Goal: Task Accomplishment & Management: Manage account settings

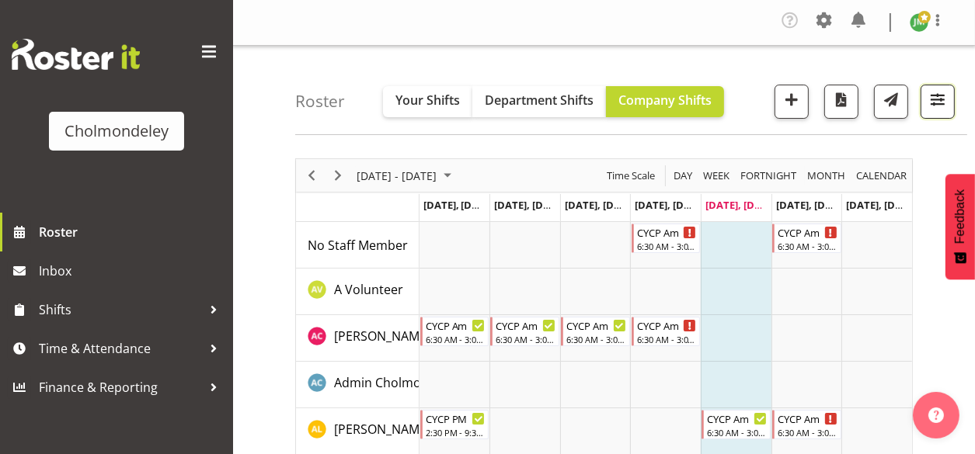
click at [947, 109] on button "button" at bounding box center [937, 102] width 34 height 34
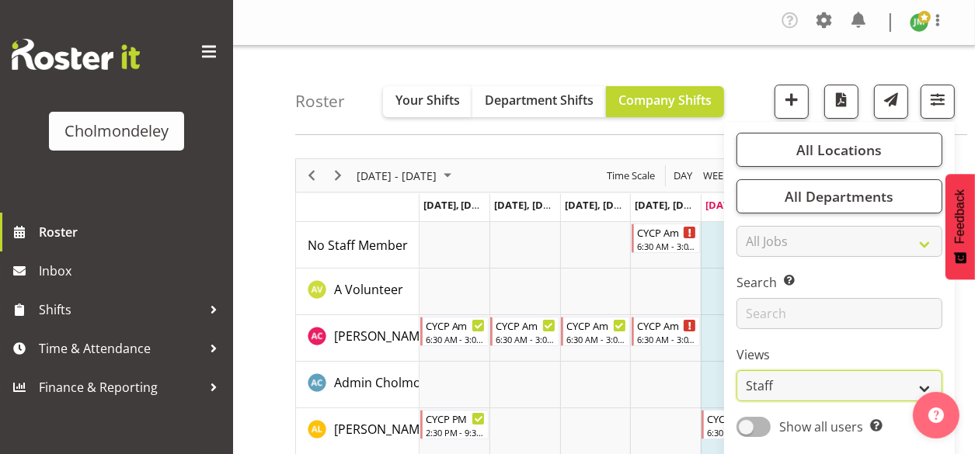
click at [876, 382] on select "Staff Role Shift - Horizontal Shift - Vertical Staff - Location" at bounding box center [839, 385] width 206 height 31
select select "shift"
click at [737, 370] on select "Staff Role Shift - Horizontal Shift - Vertical Staff - Location" at bounding box center [839, 385] width 206 height 31
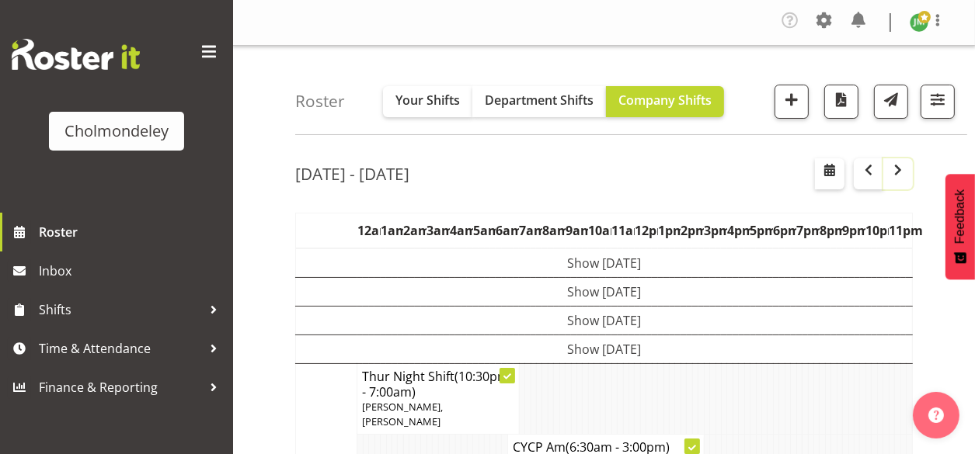
click at [893, 164] on span "button" at bounding box center [897, 170] width 19 height 19
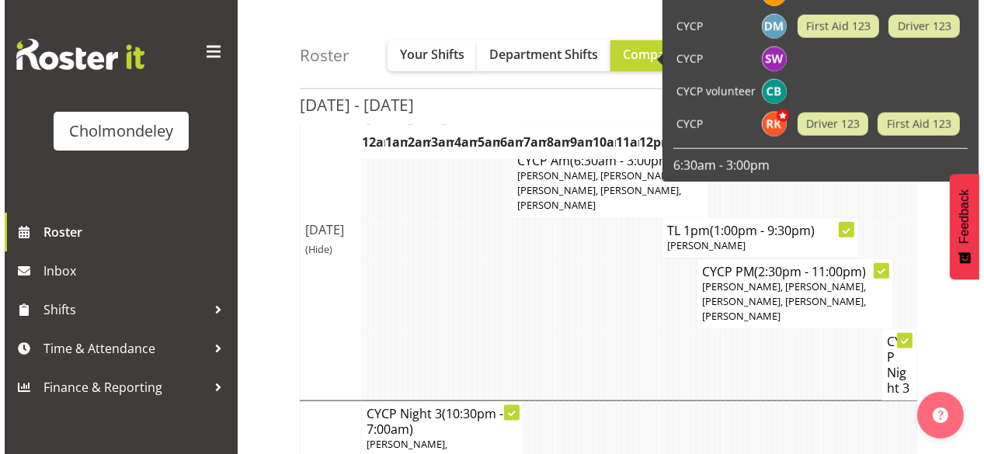
scroll to position [1677, 0]
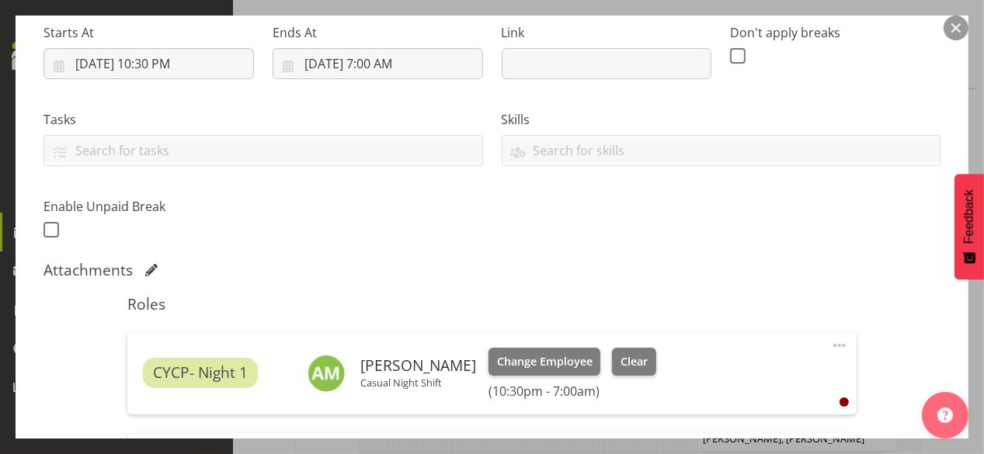
scroll to position [497, 0]
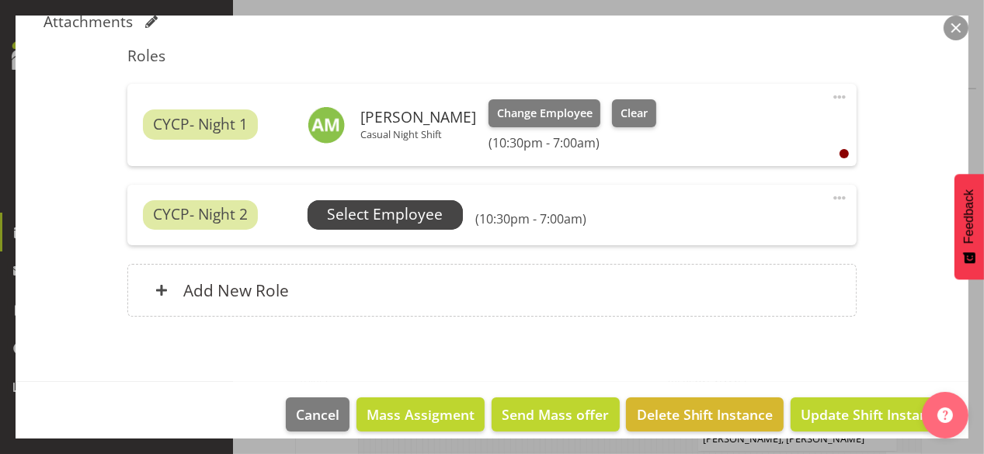
click at [429, 211] on span "Select Employee" at bounding box center [385, 214] width 116 height 23
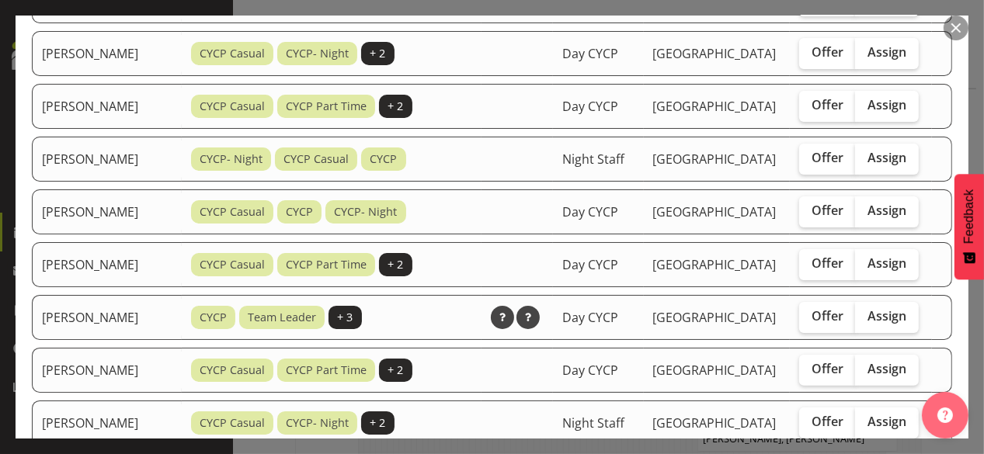
scroll to position [373, 0]
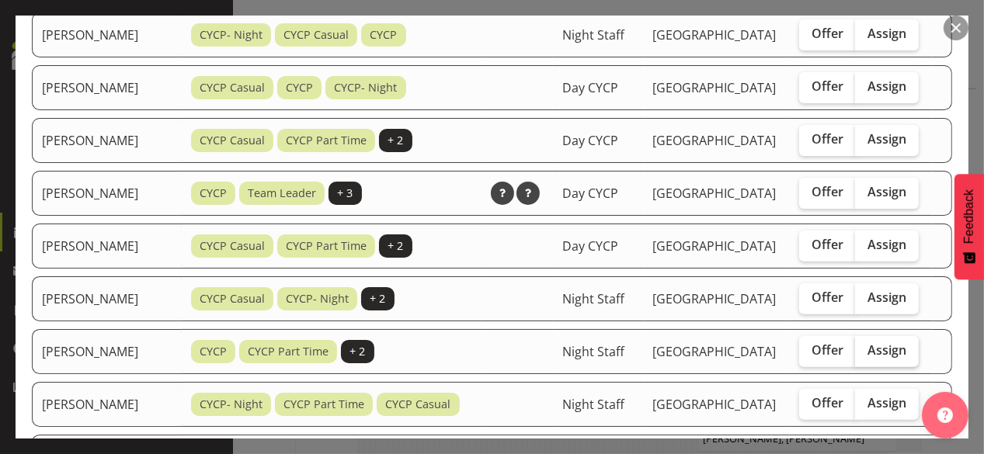
click at [876, 358] on span "Assign" at bounding box center [886, 350] width 39 height 16
click at [865, 356] on input "Assign" at bounding box center [860, 351] width 10 height 10
checkbox input "true"
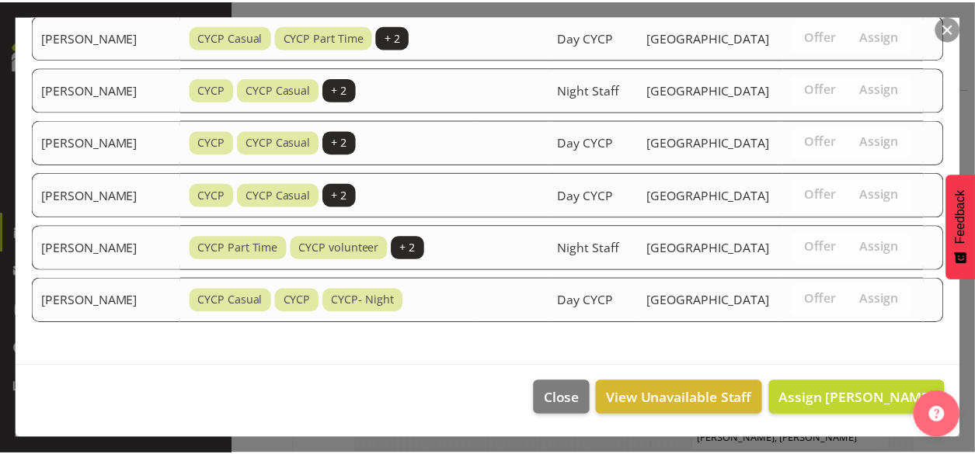
scroll to position [1185, 0]
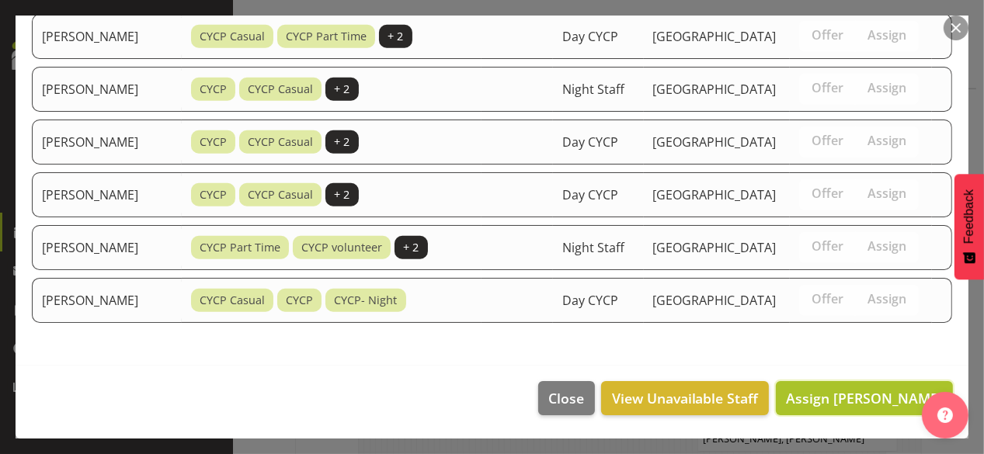
click at [860, 399] on span "Assign [PERSON_NAME]" at bounding box center [864, 398] width 157 height 19
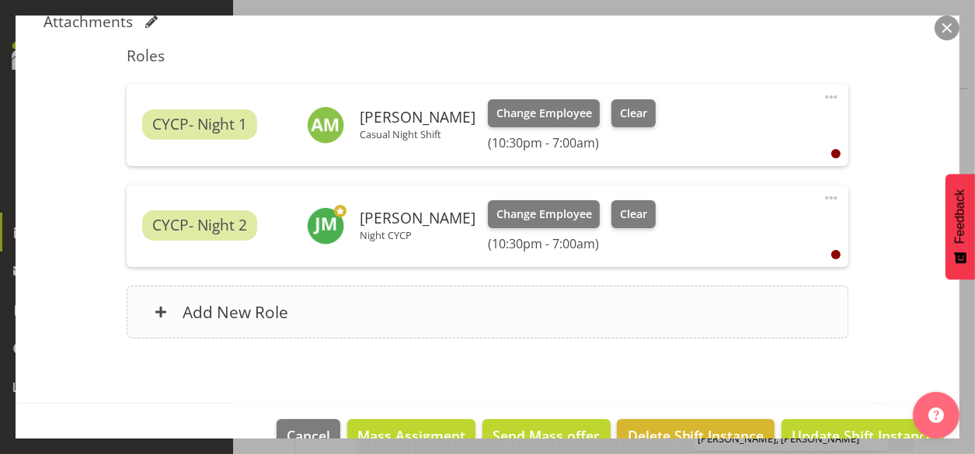
scroll to position [534, 0]
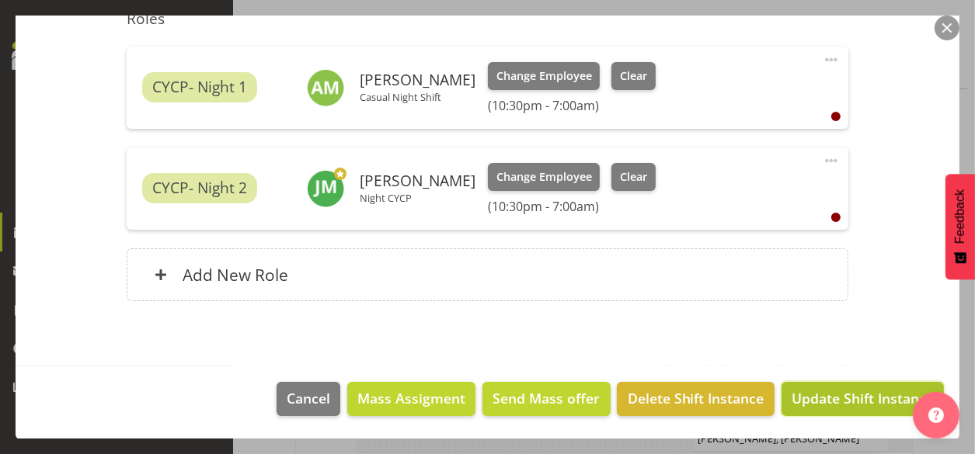
click at [864, 388] on span "Update Shift Instance" at bounding box center [862, 398] width 142 height 20
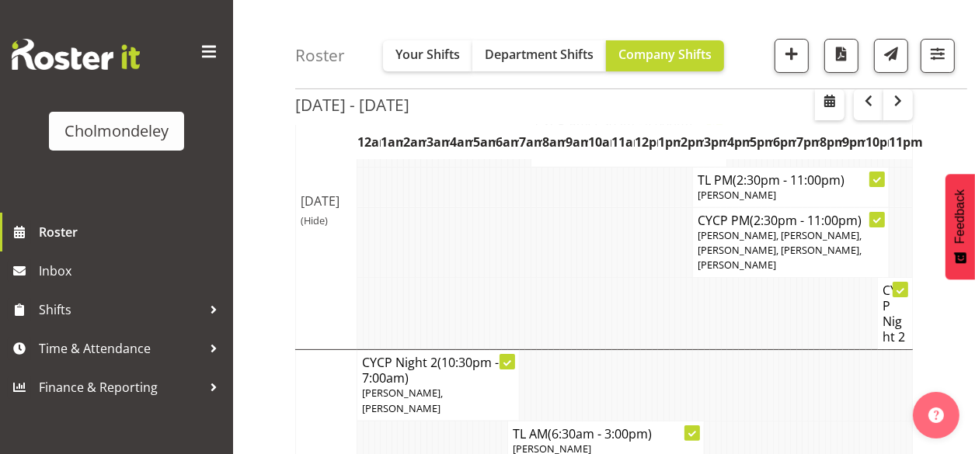
scroll to position [0, 0]
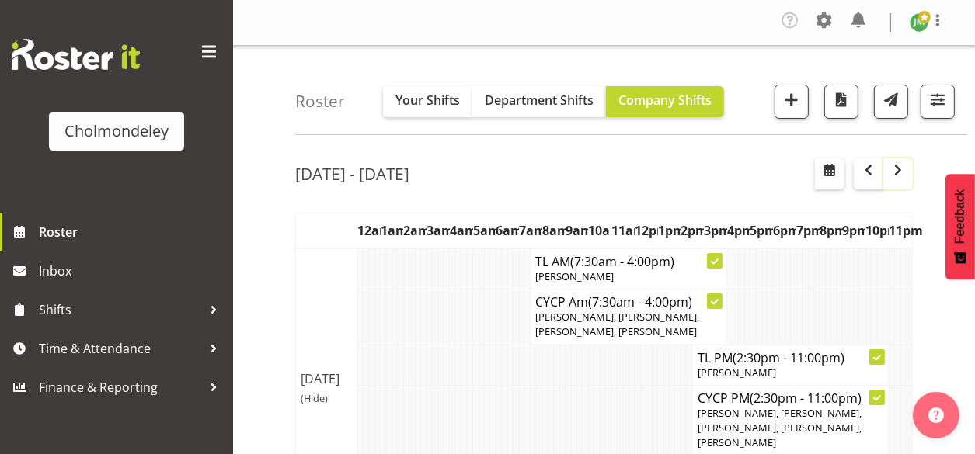
click at [903, 175] on span "button" at bounding box center [897, 170] width 19 height 19
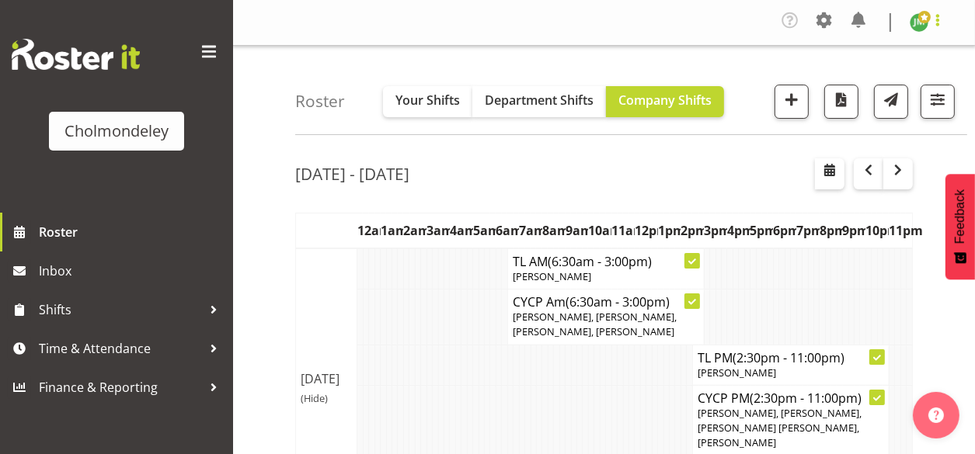
click at [938, 16] on span at bounding box center [937, 20] width 19 height 19
click at [901, 79] on link "Log Out" at bounding box center [872, 85] width 149 height 28
